Goal: Navigation & Orientation: Find specific page/section

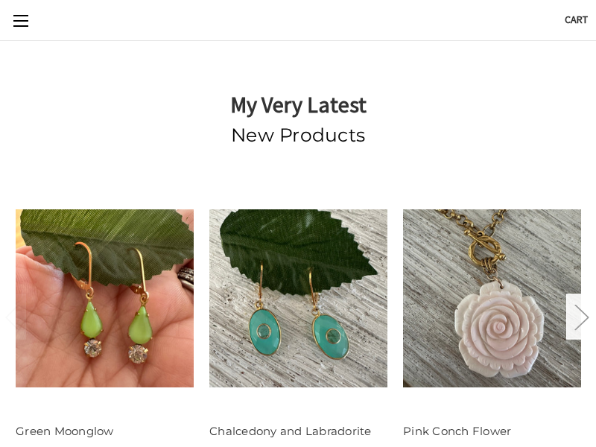
scroll to position [41, 0]
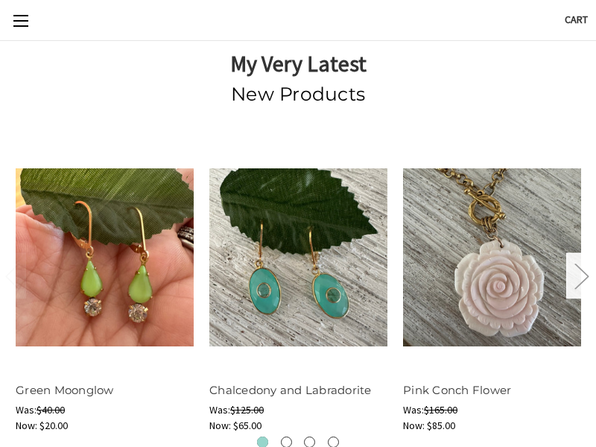
scroll to position [41, 0]
